Goal: Task Accomplishment & Management: Use online tool/utility

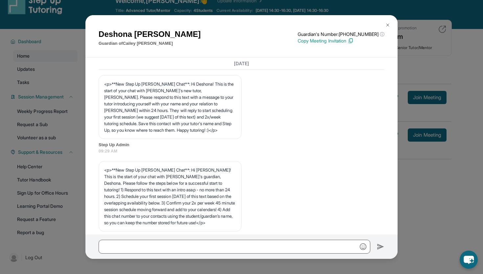
scroll to position [3290, 0]
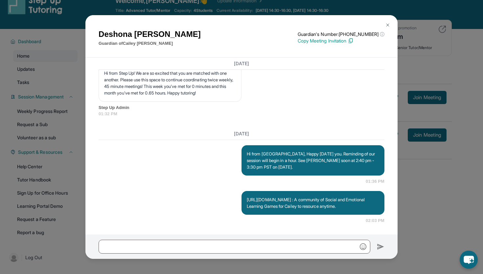
click at [388, 25] on img at bounding box center [387, 24] width 5 height 5
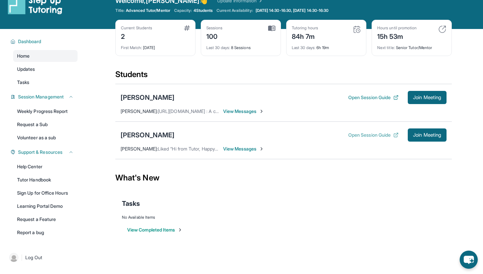
click at [367, 134] on button "Open Session Guide" at bounding box center [374, 135] width 50 height 7
click at [142, 134] on div "[PERSON_NAME]" at bounding box center [148, 134] width 54 height 9
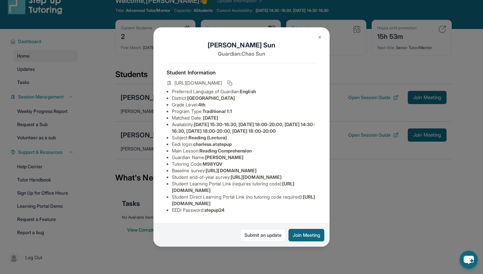
scroll to position [24, 231]
drag, startPoint x: 172, startPoint y: 186, endPoint x: 327, endPoint y: 213, distance: 157.5
click at [327, 213] on div "[PERSON_NAME] Guardian: [PERSON_NAME] Student Information [URL][DOMAIN_NAME] Pr…" at bounding box center [242, 136] width 176 height 219
copy ul "[URL][DOMAIN_NAME] Student Learning Portal Link (requires tutoring code) :"
click at [311, 177] on div "[PERSON_NAME] Guardian: [PERSON_NAME] Student Information [URL][DOMAIN_NAME] Pr…" at bounding box center [242, 136] width 176 height 219
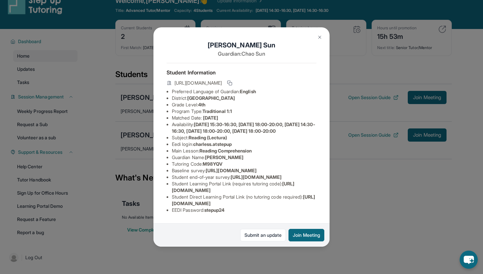
click at [376, 194] on div "[PERSON_NAME] Guardian: [PERSON_NAME] Student Information [URL][DOMAIN_NAME] Pr…" at bounding box center [241, 137] width 483 height 274
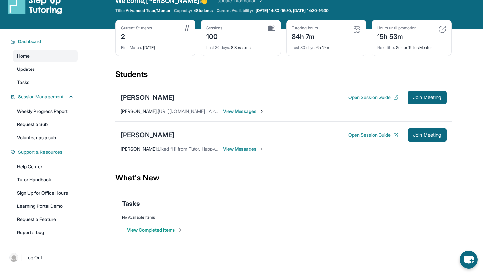
click at [155, 133] on div "[PERSON_NAME]" at bounding box center [148, 134] width 54 height 9
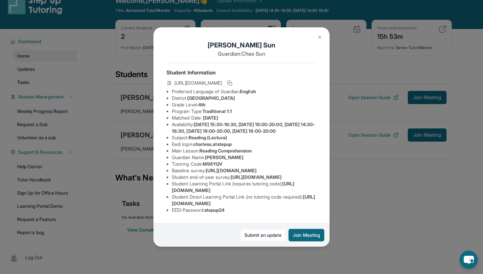
scroll to position [29, 0]
click at [341, 214] on div "Charles Sun Guardian: Chao Sun Student Information https://student-portal.stepu…" at bounding box center [241, 137] width 483 height 274
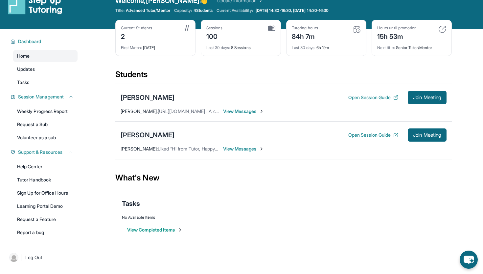
click at [142, 133] on div "[PERSON_NAME]" at bounding box center [148, 134] width 54 height 9
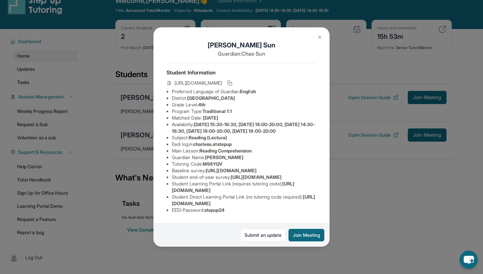
scroll to position [50, 0]
drag, startPoint x: 172, startPoint y: 160, endPoint x: 194, endPoint y: 172, distance: 24.6
click at [194, 174] on li "Student end-of-year survey : https://airtable.com/apprlfn8WjpjBUn2G/shrlTUKpjWE…" at bounding box center [244, 177] width 145 height 7
copy span "https://airtable.com/apprlfn8WjpjBUn2G/shrlTUKpjWEbXdPga?prefill_Type%20of%20Fo…"
click at [228, 183] on li "Student Learning Portal Link (requires tutoring code) : https://student-portal.…" at bounding box center [244, 186] width 145 height 13
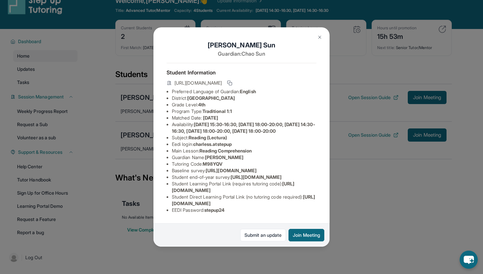
scroll to position [50, 231]
drag, startPoint x: 171, startPoint y: 160, endPoint x: 183, endPoint y: 187, distance: 30.2
click at [183, 187] on div "Charles Sun Guardian: Chao Sun Student Information https://student-portal.stepu…" at bounding box center [242, 136] width 176 height 219
copy ul "https://airtable.com/apprlfn8WjpjBUn2G/shrlTUKpjWEbXdPga?prefill_Type%20of%20Fo…"
click at [183, 187] on div "Charles Sun Guardian: Chao Sun Student Information https://student-portal.stepu…" at bounding box center [242, 136] width 176 height 219
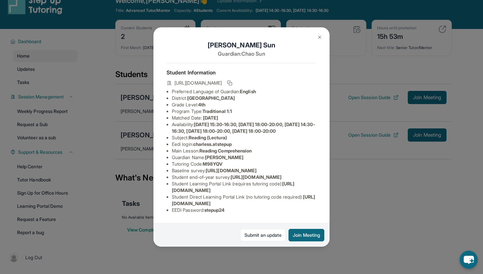
click at [404, 200] on div "Charles Sun Guardian: Chao Sun Student Information https://student-portal.stepu…" at bounding box center [241, 137] width 483 height 274
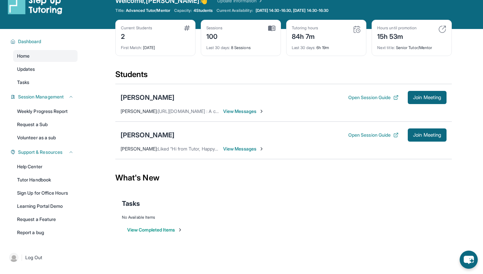
click at [154, 134] on div "[PERSON_NAME]" at bounding box center [148, 134] width 54 height 9
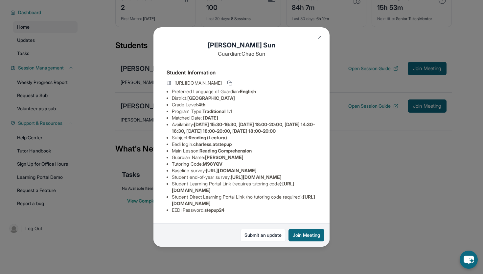
scroll to position [51, 0]
drag, startPoint x: 237, startPoint y: 102, endPoint x: 197, endPoint y: 102, distance: 39.8
click at [197, 141] on span "charless.atstepup" at bounding box center [212, 144] width 38 height 6
copy span "charless.atstepup"
click at [321, 36] on img at bounding box center [319, 37] width 5 height 5
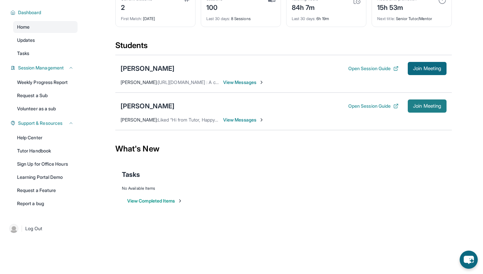
click at [416, 106] on span "Join Meeting" at bounding box center [427, 106] width 28 height 4
